Goal: Task Accomplishment & Management: Use online tool/utility

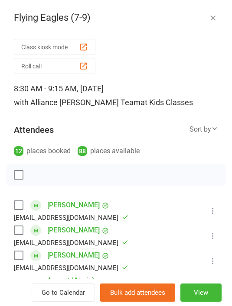
click at [76, 65] on button "Roll call" at bounding box center [54, 66] width 81 height 16
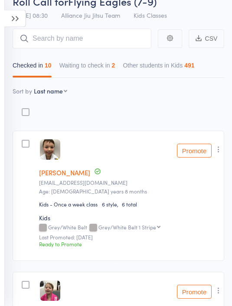
scroll to position [45, 0]
click at [98, 66] on button "Waiting to check in 2" at bounding box center [87, 68] width 56 height 20
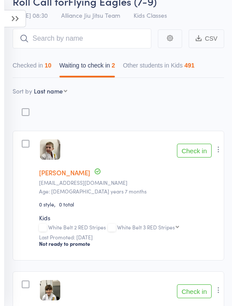
click at [194, 155] on button "Check in" at bounding box center [194, 151] width 35 height 14
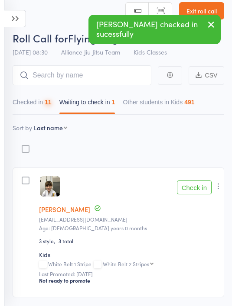
click at [195, 194] on button "Check in" at bounding box center [194, 188] width 35 height 14
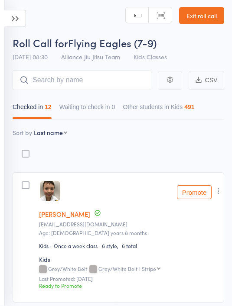
scroll to position [0, 0]
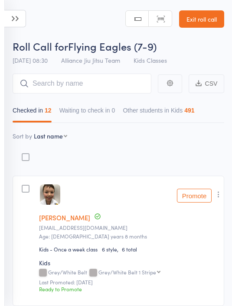
click at [63, 137] on select "First name Last name Birthday today? Behind on payments? Check in time Next pay…" at bounding box center [50, 136] width 33 height 9
select select "10"
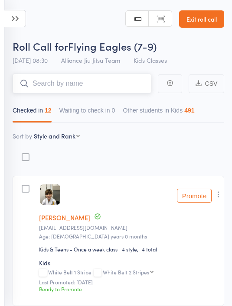
click at [112, 85] on input "search" at bounding box center [82, 84] width 139 height 20
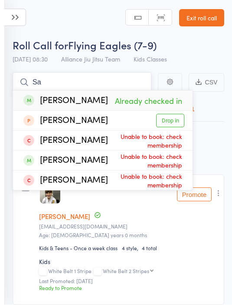
type input "S"
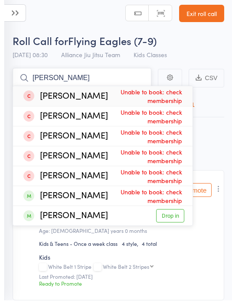
type input "J"
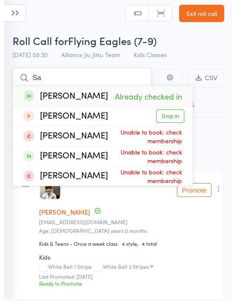
type input "S"
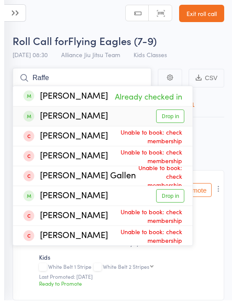
type input "Raffe"
click at [172, 116] on link "Drop in" at bounding box center [170, 121] width 28 height 13
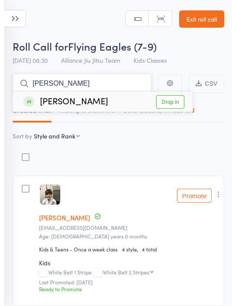
type input "Vitto"
click at [174, 100] on link "Drop in" at bounding box center [170, 101] width 28 height 13
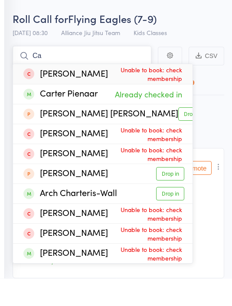
type input "C"
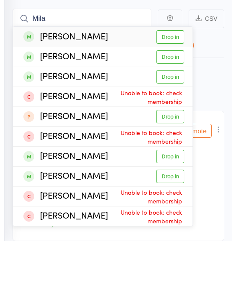
scroll to position [65, 0]
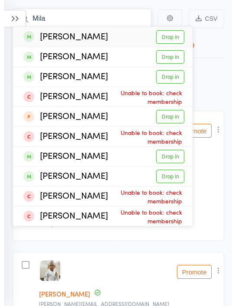
click at [97, 17] on input "Mila" at bounding box center [82, 19] width 139 height 20
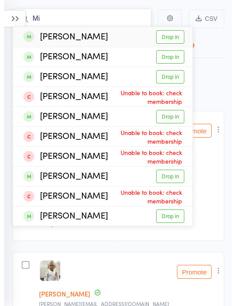
type input "M"
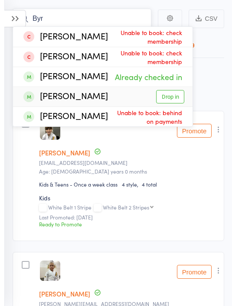
type input "Byr"
click at [173, 98] on link "Drop in" at bounding box center [170, 96] width 28 height 13
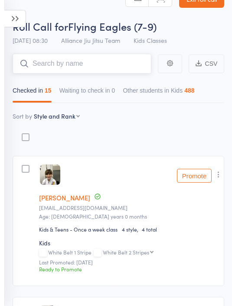
scroll to position [0, 0]
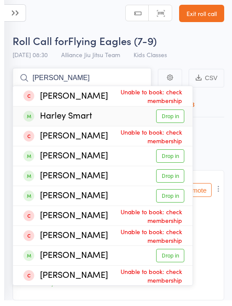
type input "Harle"
click at [176, 118] on link "Drop in" at bounding box center [170, 121] width 28 height 13
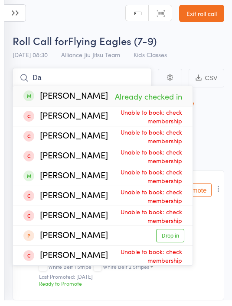
type input "D"
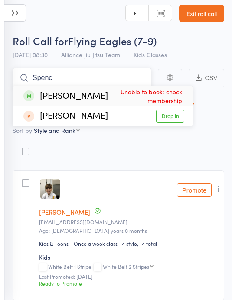
type input "Spenc"
click at [212, 13] on link "Exit roll call" at bounding box center [201, 18] width 45 height 17
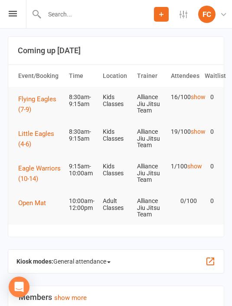
click at [38, 101] on span "Flying Eagles (7-9)" at bounding box center [37, 104] width 38 height 18
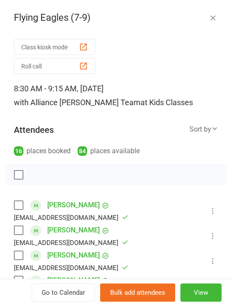
click at [130, 178] on div at bounding box center [116, 175] width 220 height 22
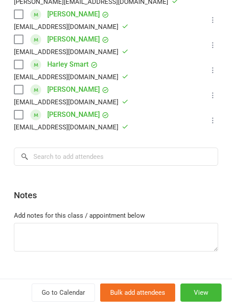
scroll to position [480, 0]
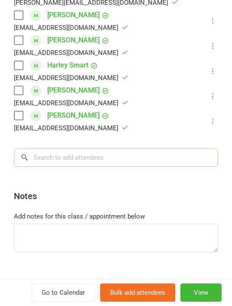
click at [147, 149] on input "search" at bounding box center [116, 158] width 204 height 18
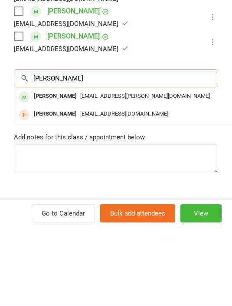
type input "Spencer"
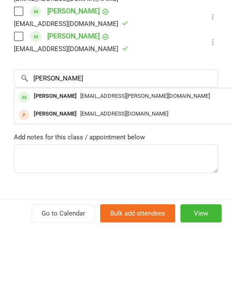
click at [177, 169] on div "[EMAIL_ADDRESS][PERSON_NAME][DOMAIN_NAME]" at bounding box center [144, 175] width 252 height 13
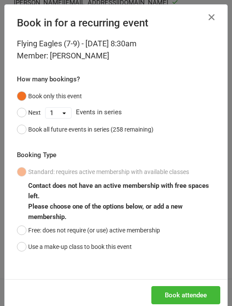
scroll to position [1, 0]
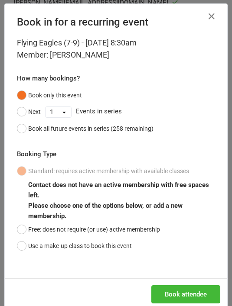
click at [32, 238] on button "Use a make-up class to book this event" at bounding box center [74, 246] width 115 height 16
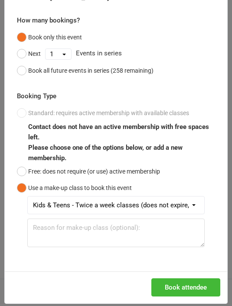
click at [30, 171] on button "Free: does not require (or use) active membership" at bounding box center [88, 171] width 143 height 16
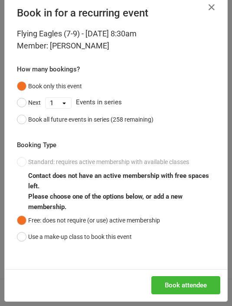
scroll to position [9, 0]
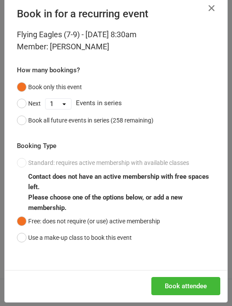
click at [199, 283] on button "Book attendee" at bounding box center [185, 286] width 69 height 18
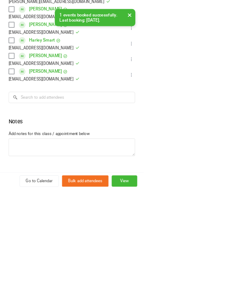
scroll to position [0, 0]
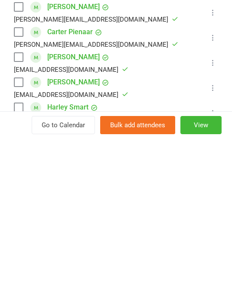
scroll to position [496, 0]
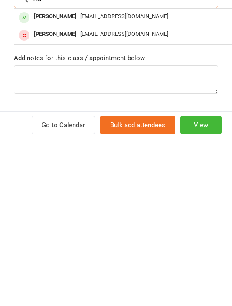
type input "A"
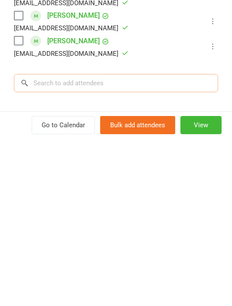
scroll to position [413, 0]
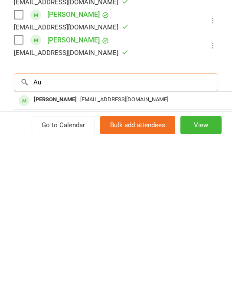
type input "A"
type input "S"
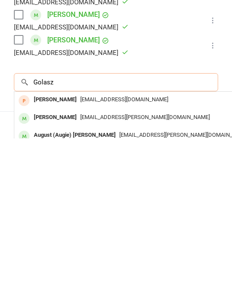
type input "Golasz"
click at [193, 297] on div "[EMAIL_ADDRESS][PERSON_NAME][DOMAIN_NAME]" at bounding box center [144, 303] width 252 height 13
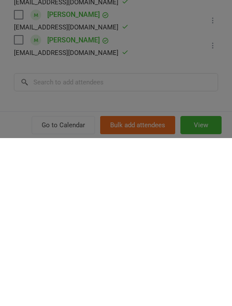
scroll to position [329, 0]
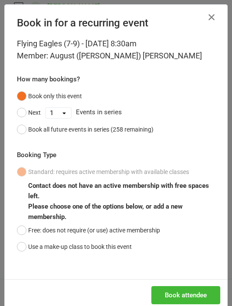
click at [35, 232] on button "Free: does not require (or use) active membership" at bounding box center [88, 230] width 143 height 16
click at [191, 292] on button "Book attendee" at bounding box center [185, 295] width 69 height 18
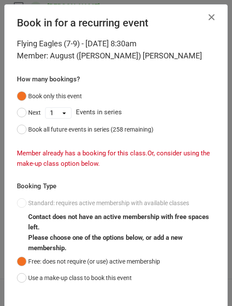
scroll to position [0, 0]
click at [214, 17] on icon "button" at bounding box center [211, 17] width 10 height 10
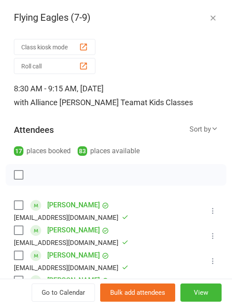
click at [73, 67] on button "Roll call" at bounding box center [54, 66] width 81 height 16
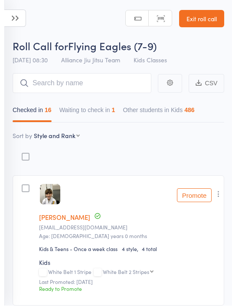
click at [89, 123] on button "Waiting to check in 1" at bounding box center [87, 113] width 56 height 20
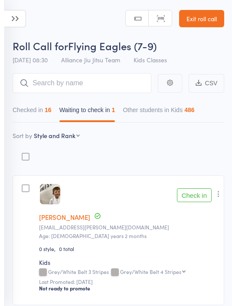
click at [189, 199] on button "Check in" at bounding box center [194, 195] width 35 height 14
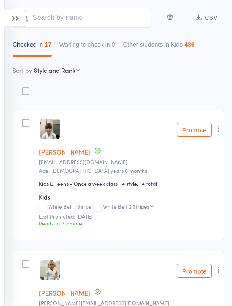
scroll to position [0, 0]
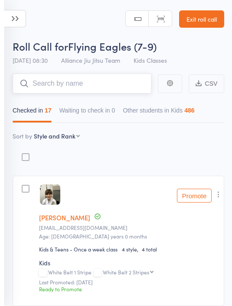
click at [89, 87] on input "search" at bounding box center [82, 84] width 139 height 20
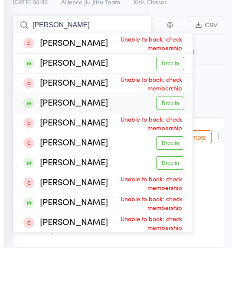
type input "Henry"
click at [166, 155] on link "Drop in" at bounding box center [170, 161] width 28 height 13
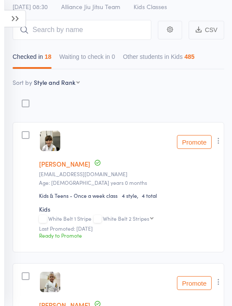
scroll to position [53, 0]
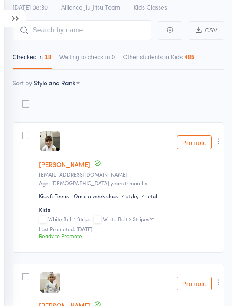
click at [47, 84] on select "First name Last name Birthday today? Behind on payments? Check in time Next pay…" at bounding box center [57, 82] width 46 height 9
select select "9"
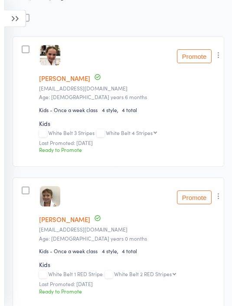
scroll to position [139, 0]
click at [199, 55] on button "Promote" at bounding box center [194, 56] width 35 height 14
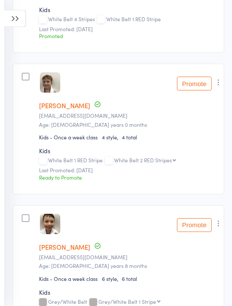
scroll to position [253, 0]
click at [198, 85] on button "Promote" at bounding box center [194, 84] width 35 height 14
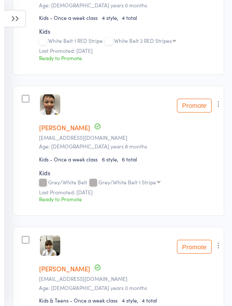
scroll to position [385, 0]
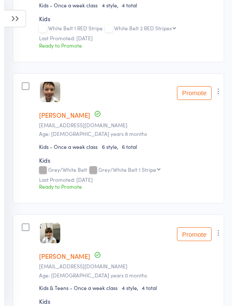
click at [200, 93] on button "Promote" at bounding box center [194, 93] width 35 height 14
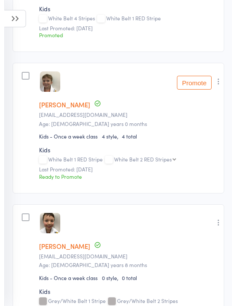
scroll to position [255, 0]
click at [223, 78] on icon "button" at bounding box center [218, 81] width 9 height 9
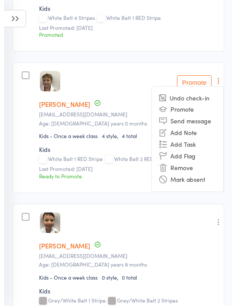
click at [196, 170] on li "Remove" at bounding box center [187, 168] width 71 height 12
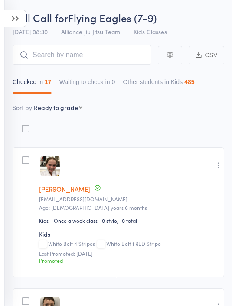
scroll to position [0, 0]
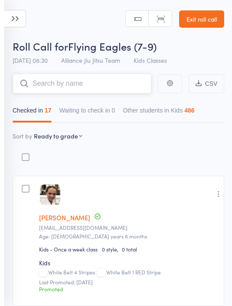
click at [106, 80] on input "search" at bounding box center [82, 84] width 139 height 20
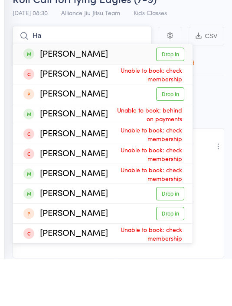
type input "H"
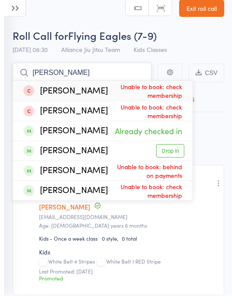
type input "Byrne"
click at [204, 13] on link "Exit roll call" at bounding box center [201, 18] width 45 height 17
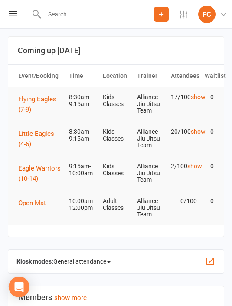
click at [41, 100] on span "Flying Eagles (7-9)" at bounding box center [37, 104] width 38 height 18
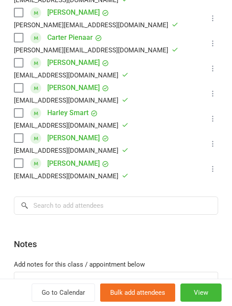
scroll to position [497, 0]
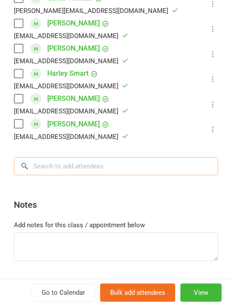
click at [147, 157] on input "search" at bounding box center [116, 166] width 204 height 18
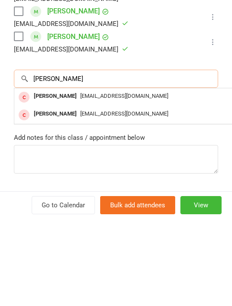
type input "Byrne"
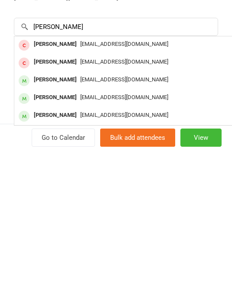
scroll to position [155, 0]
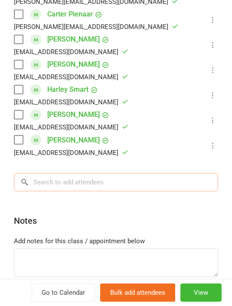
click at [149, 173] on input "search" at bounding box center [116, 182] width 204 height 18
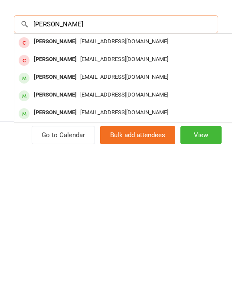
type input "Byrne"
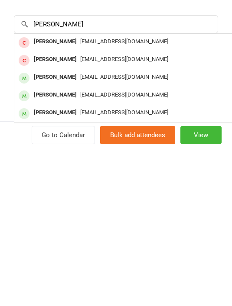
click at [181, 265] on div "[EMAIL_ADDRESS][DOMAIN_NAME]" at bounding box center [144, 271] width 252 height 13
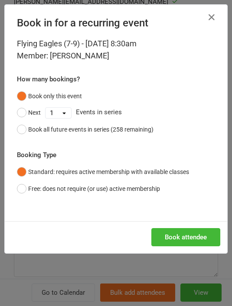
click at [199, 237] on button "Book attendee" at bounding box center [185, 237] width 69 height 18
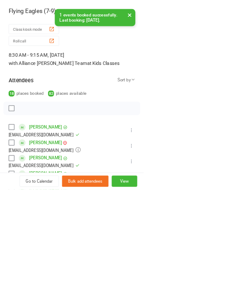
scroll to position [0, 0]
click at [77, 68] on button "Roll call" at bounding box center [54, 66] width 81 height 16
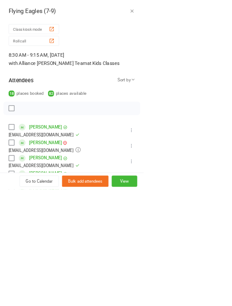
scroll to position [242, 0]
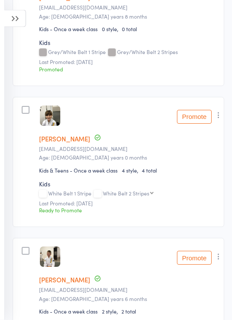
scroll to position [362, 0]
click at [205, 118] on button "Promote" at bounding box center [194, 117] width 35 height 14
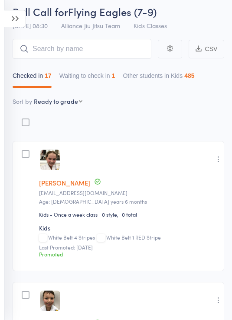
scroll to position [0, 0]
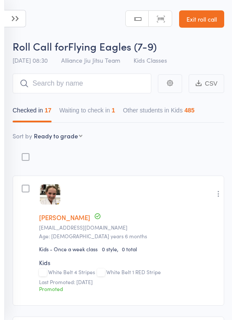
click at [106, 116] on button "Waiting to check in 1" at bounding box center [87, 113] width 56 height 20
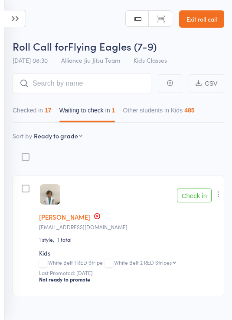
click at [201, 195] on button "Check in" at bounding box center [194, 196] width 35 height 14
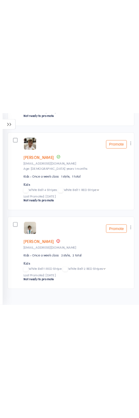
scroll to position [2649, 0]
